Goal: Register for event/course

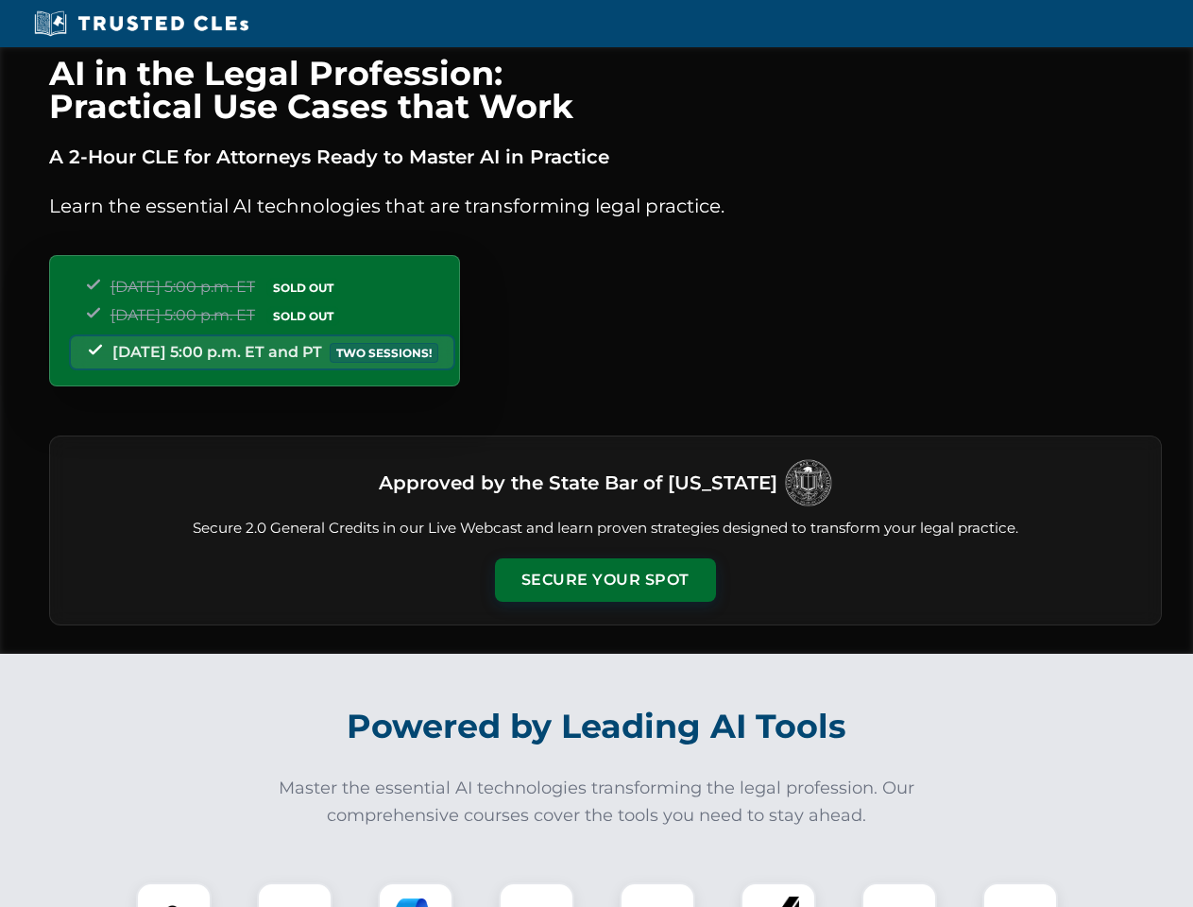
click at [604, 580] on button "Secure Your Spot" at bounding box center [605, 579] width 221 height 43
click at [174, 894] on img at bounding box center [173, 920] width 55 height 55
